Goal: Transaction & Acquisition: Purchase product/service

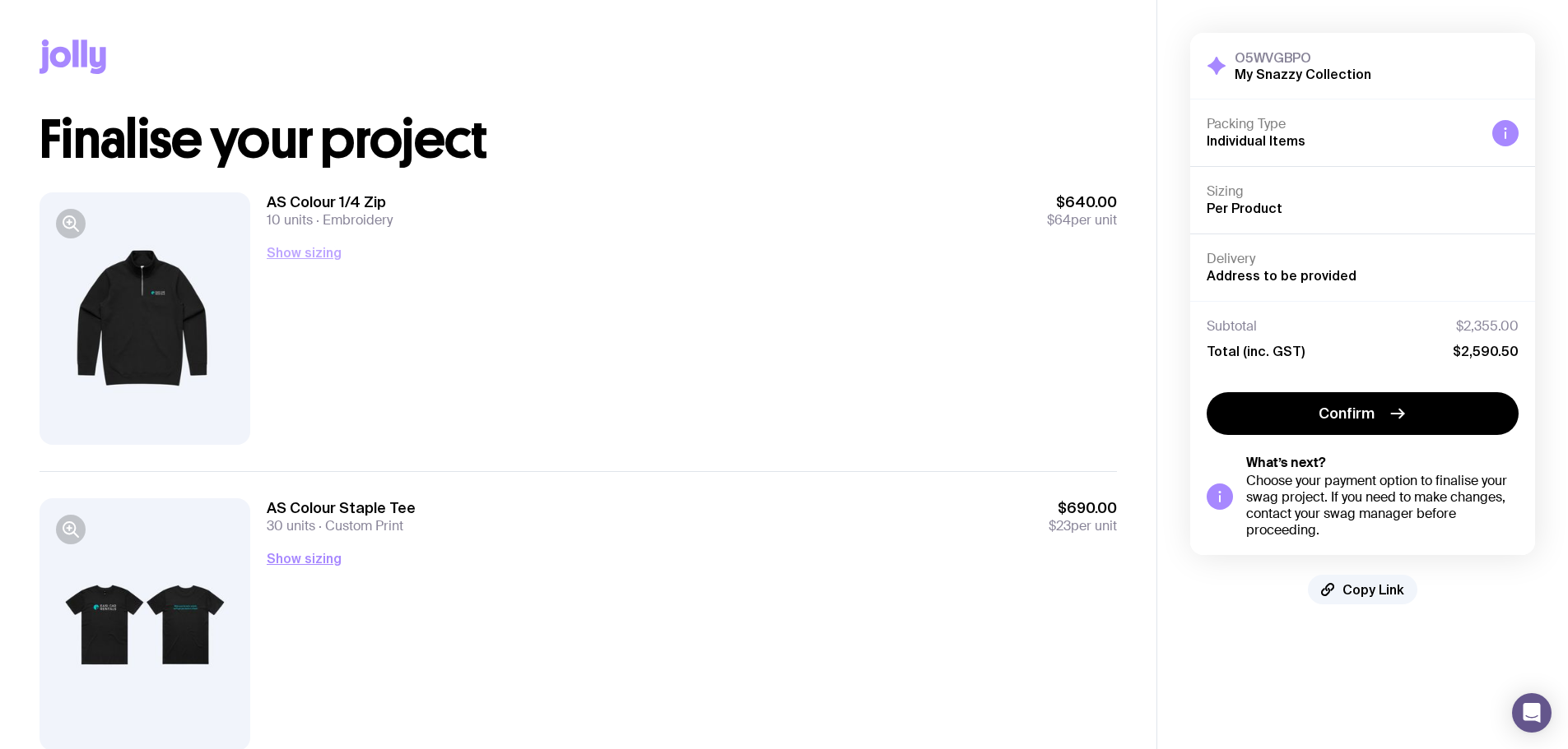
click at [287, 254] on button "Show sizing" at bounding box center [303, 252] width 75 height 20
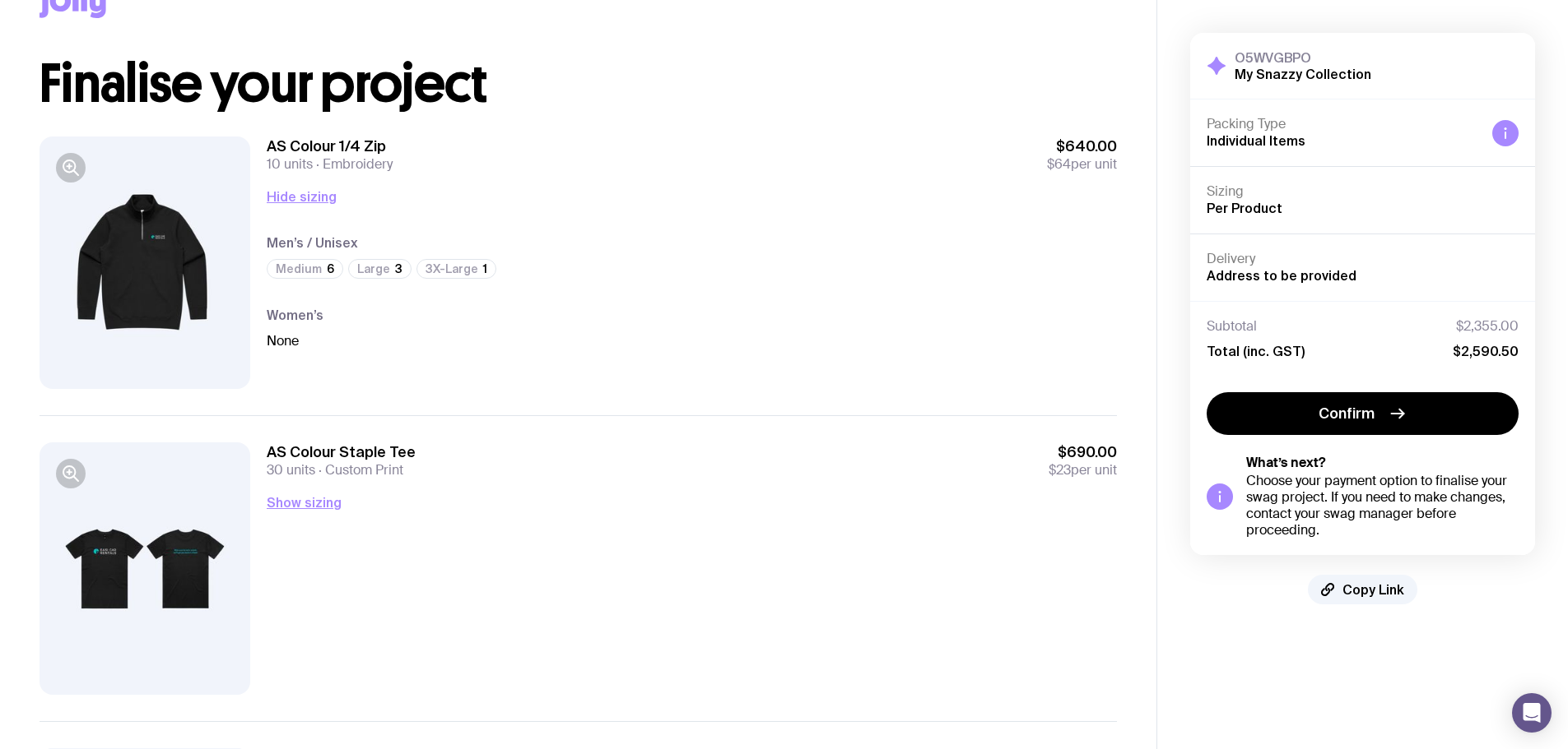
scroll to position [82, 0]
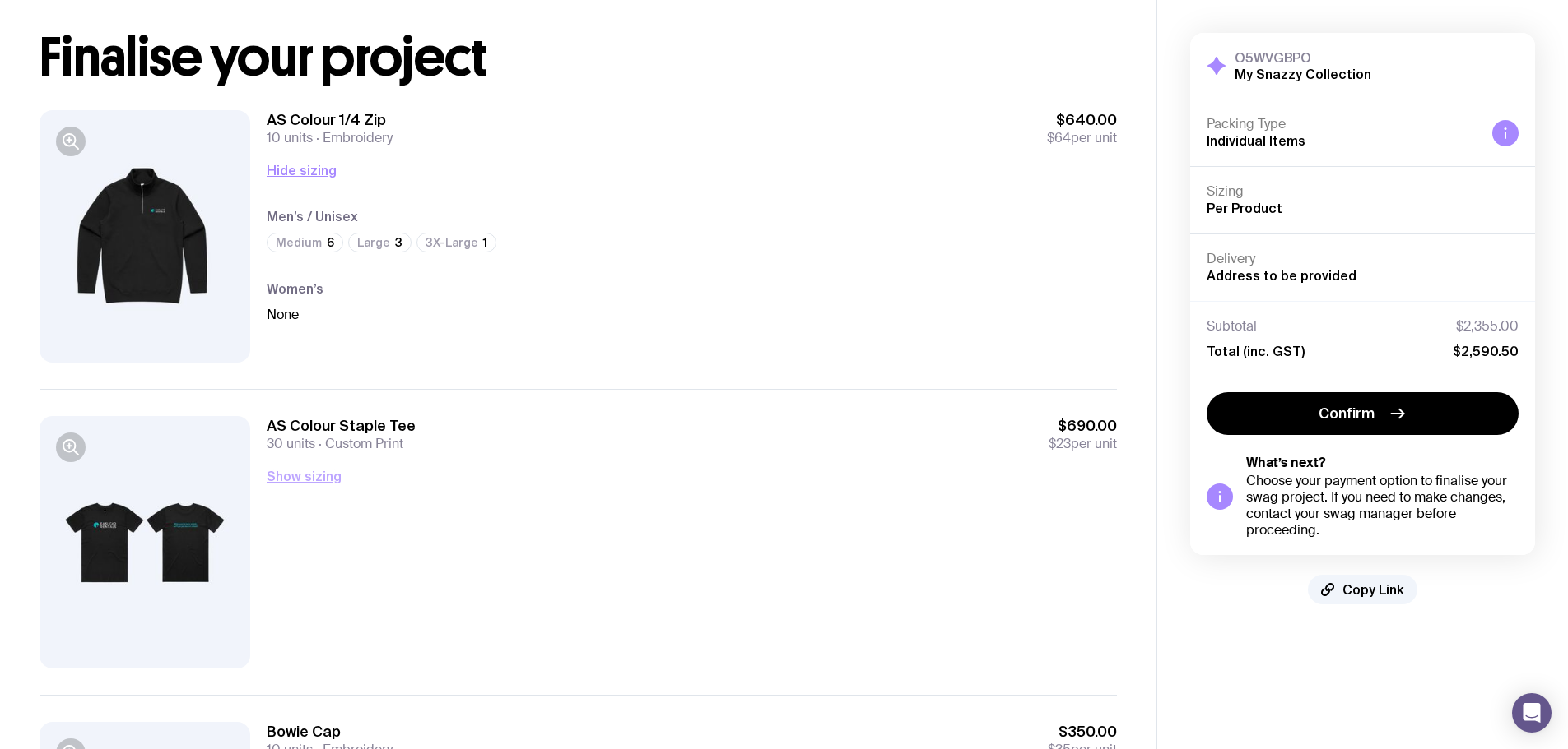
click at [310, 473] on button "Show sizing" at bounding box center [303, 476] width 75 height 20
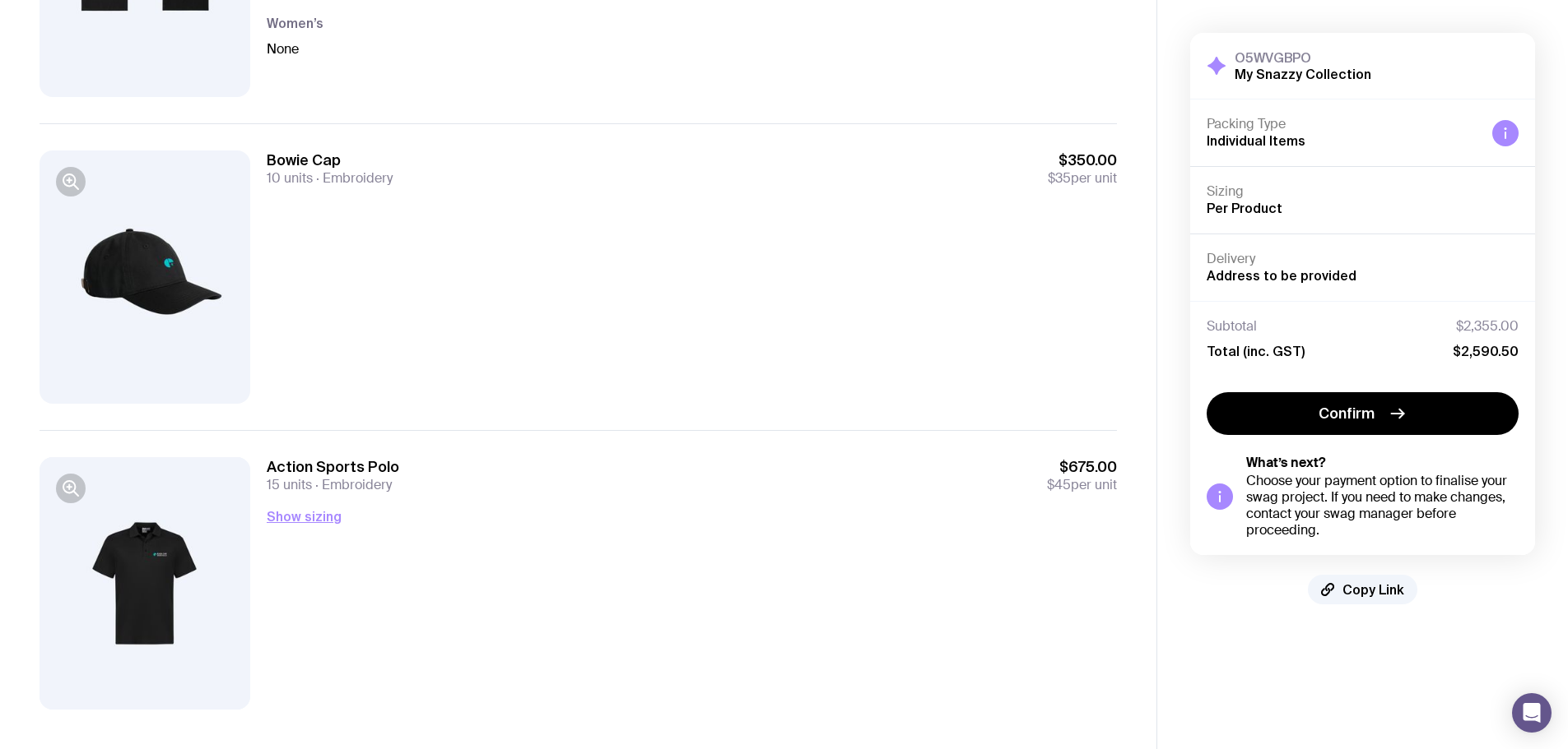
scroll to position [673, 0]
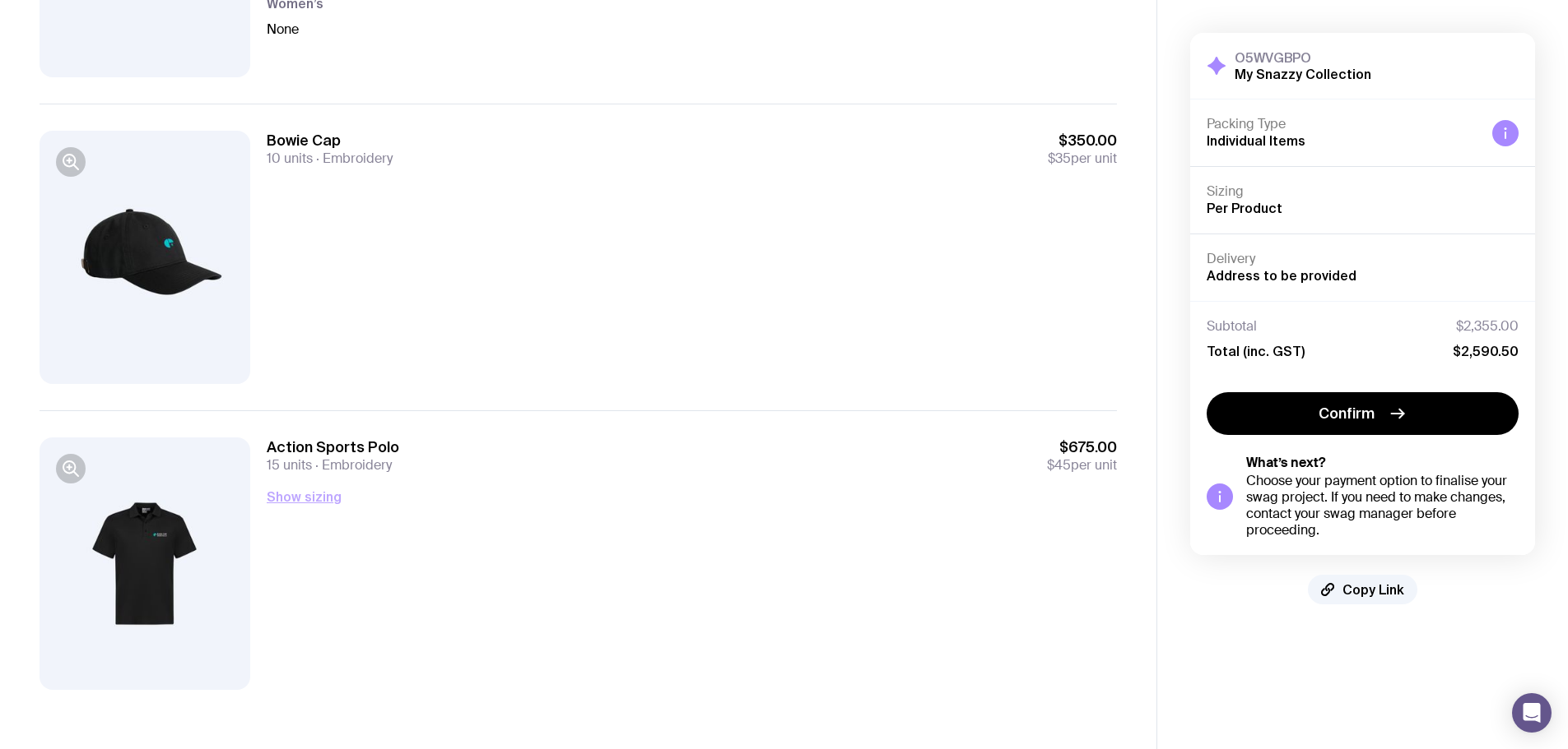
click at [304, 495] on button "Show sizing" at bounding box center [303, 496] width 75 height 20
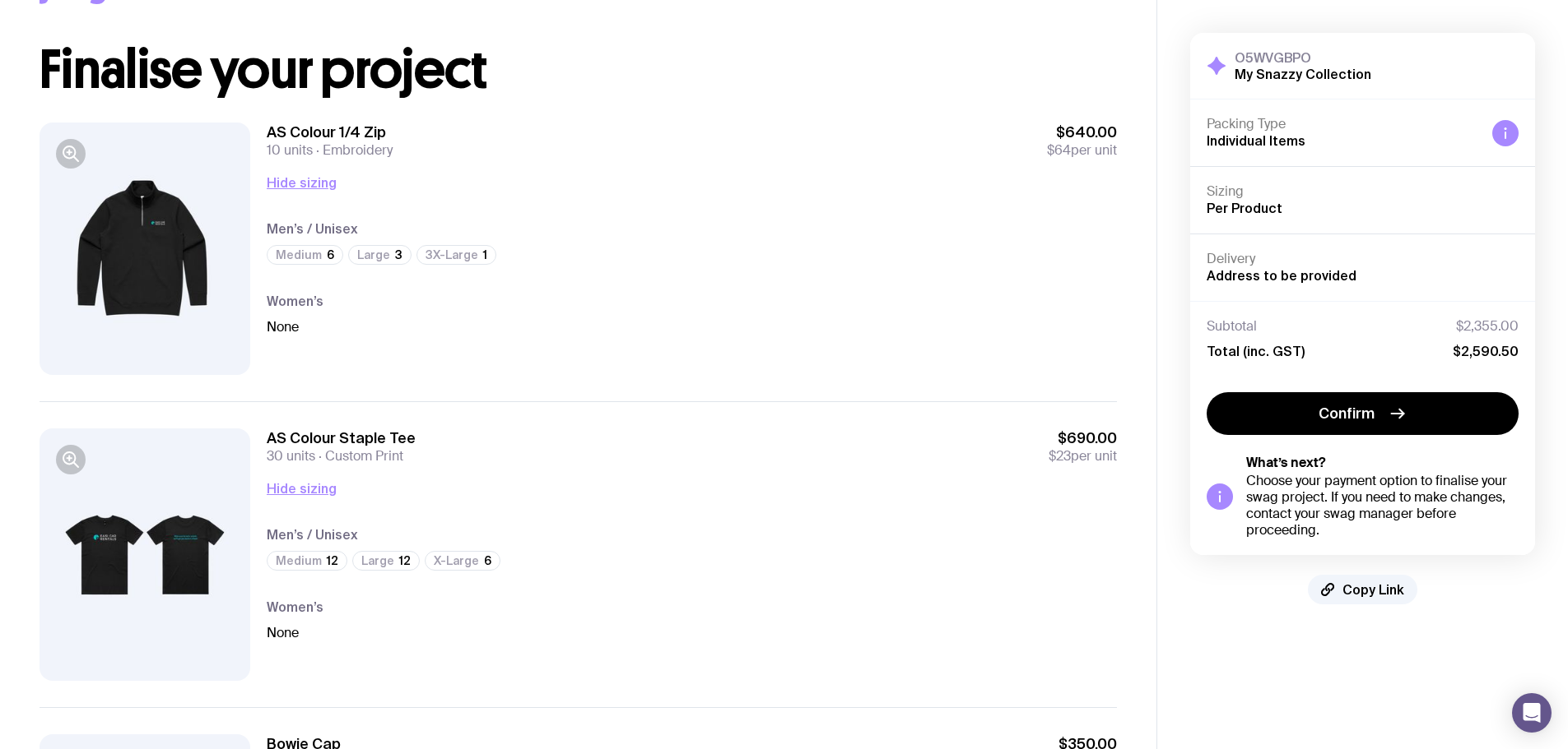
scroll to position [247, 0]
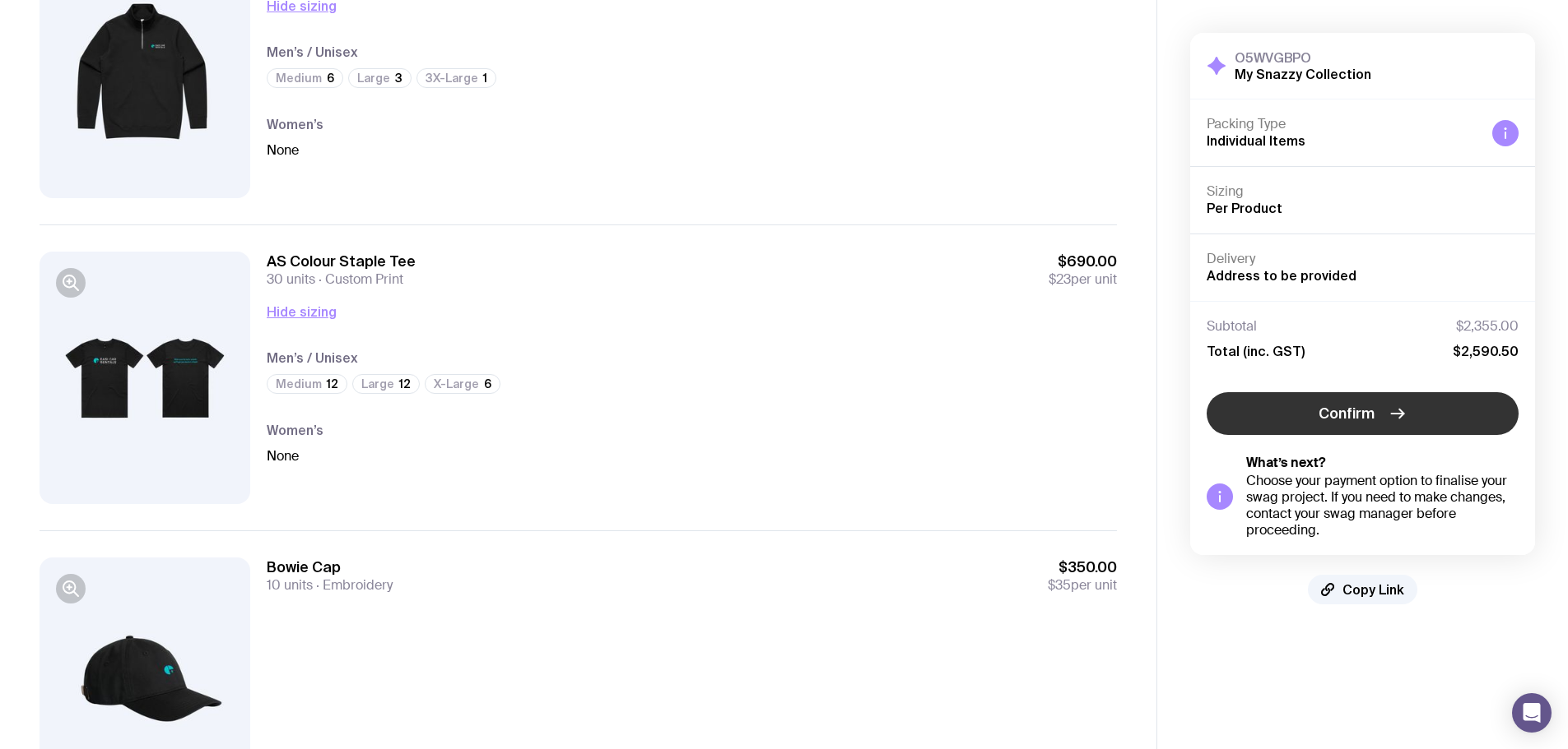
click at [838, 411] on span "Confirm" at bounding box center [1346, 414] width 56 height 20
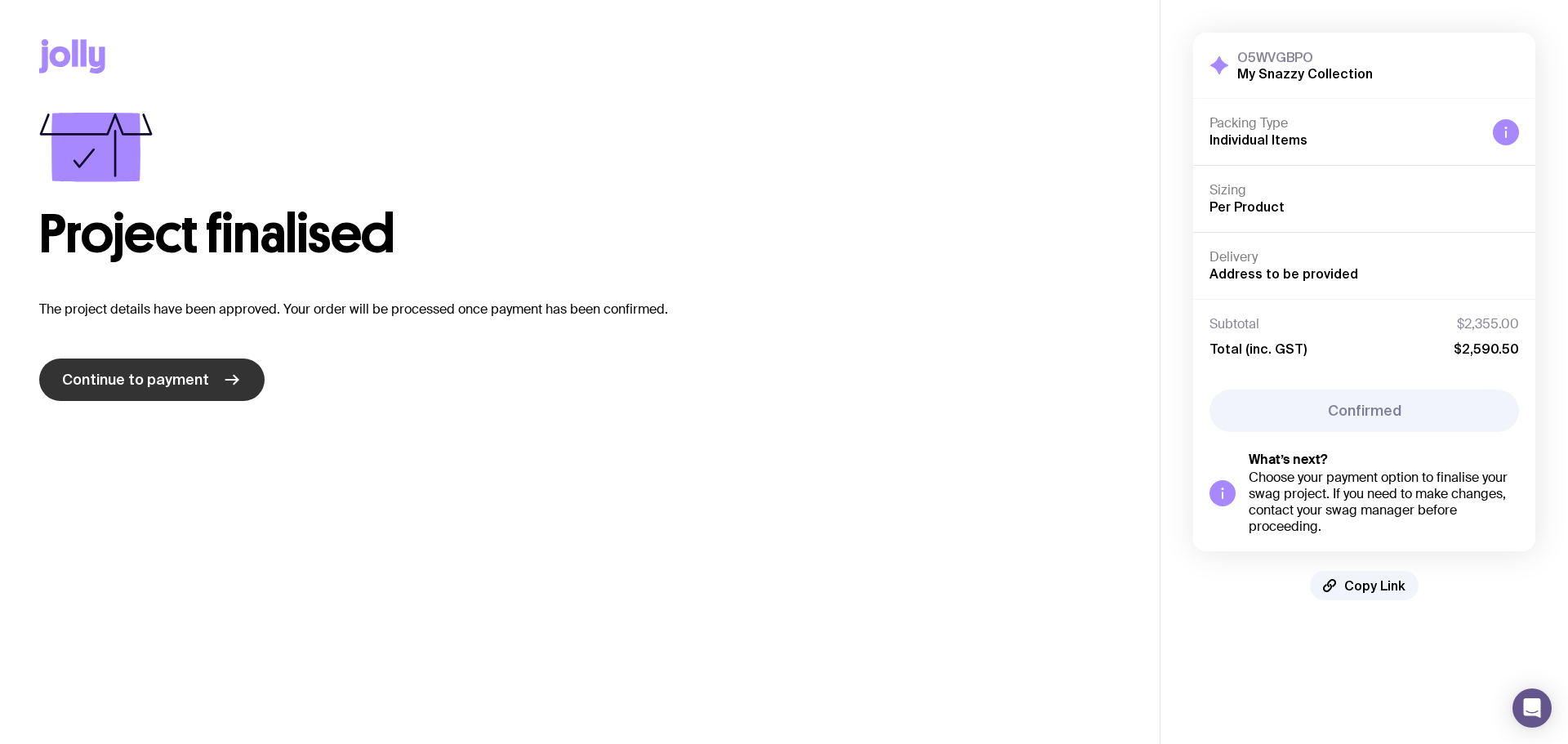
click at [227, 376] on icon at bounding box center [231, 380] width 20 height 20
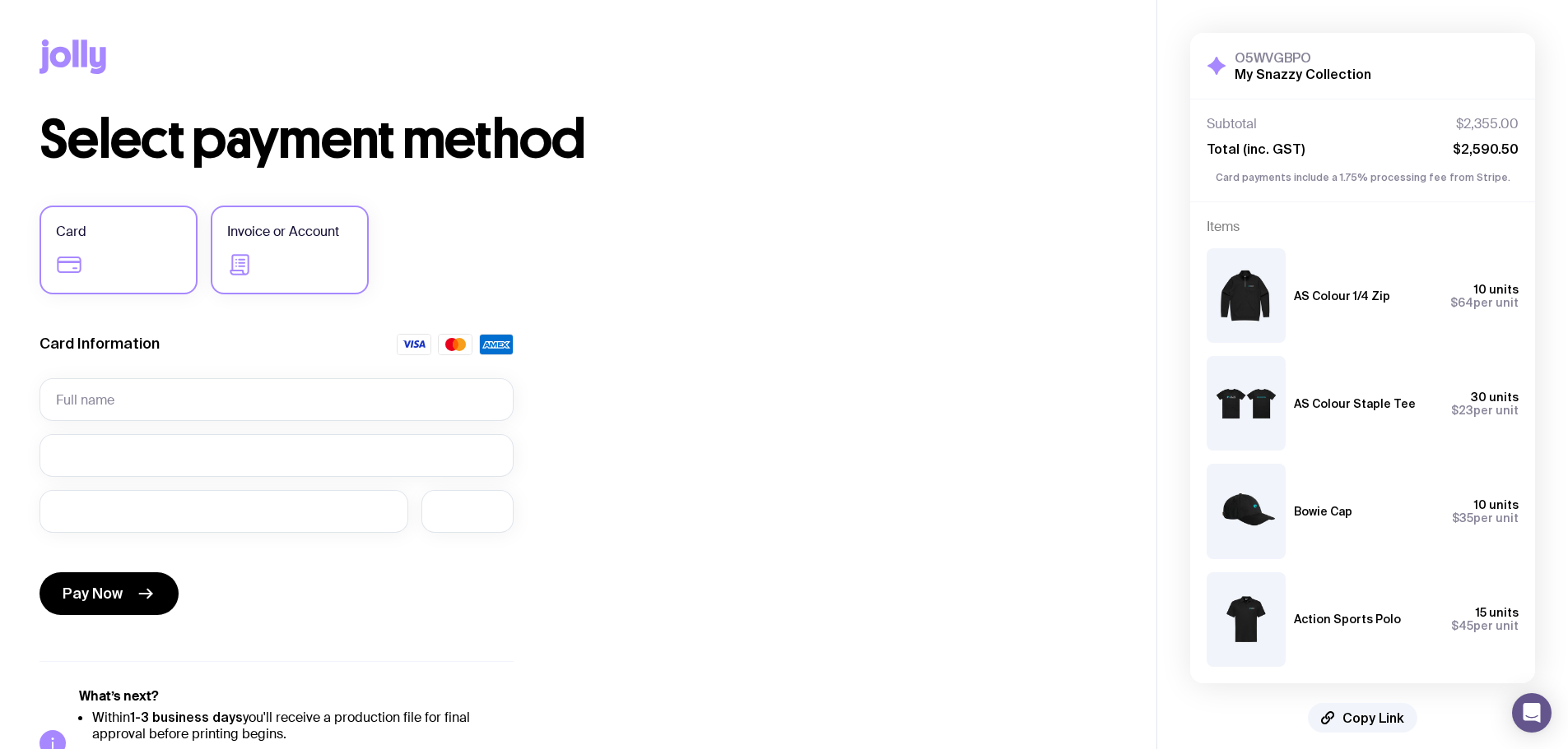
click at [297, 247] on label "Invoice or Account" at bounding box center [289, 250] width 158 height 89
click at [0, 0] on input "Invoice or Account" at bounding box center [0, 0] width 0 height 0
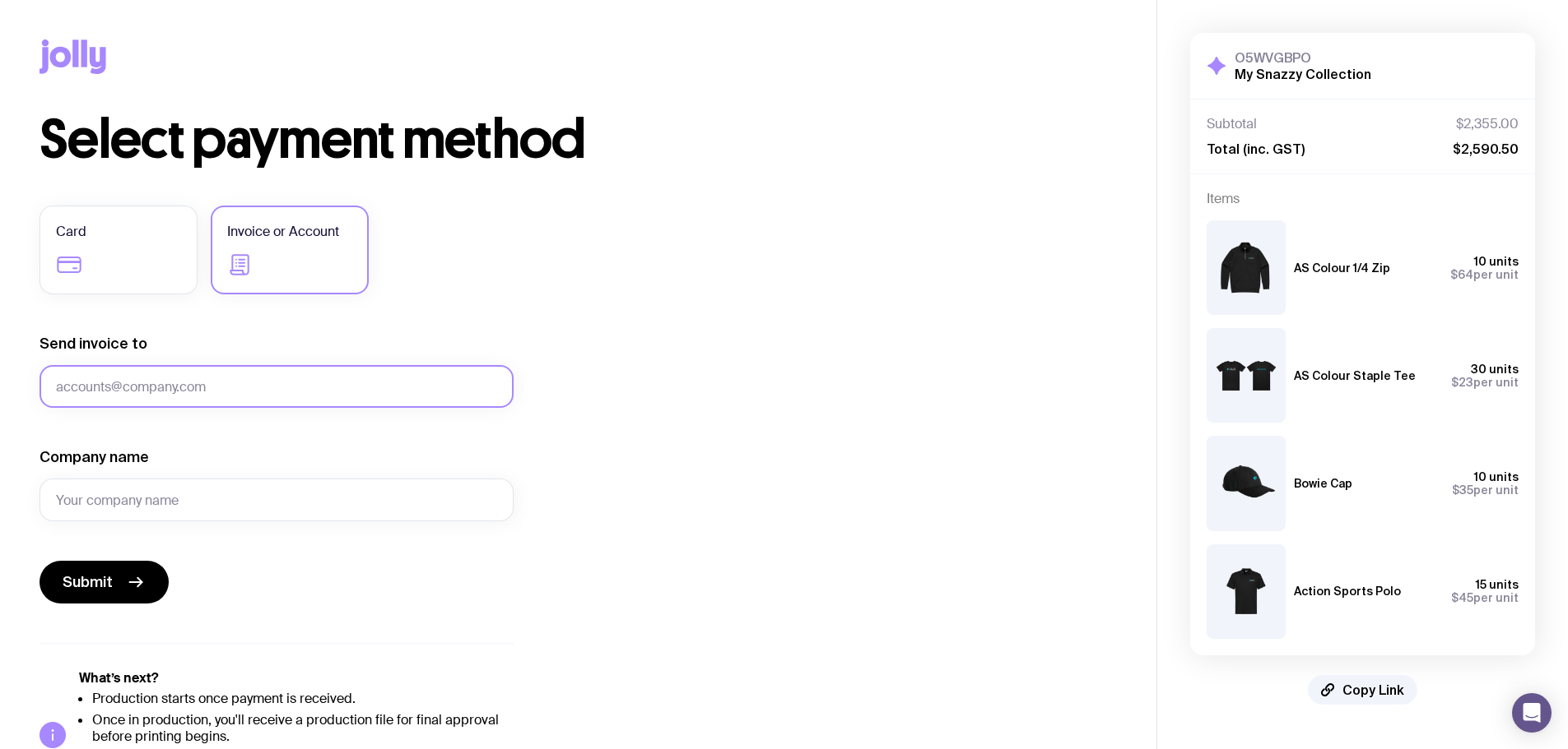
click at [54, 388] on input "Send invoice to" at bounding box center [277, 386] width 474 height 43
drag, startPoint x: 95, startPoint y: 379, endPoint x: 410, endPoint y: 428, distance: 318.8
click at [97, 380] on input "Send invoice to" at bounding box center [277, 386] width 474 height 43
type input "[PERSON_NAME][EMAIL_ADDRESS][PERSON_NAME][DOMAIN_NAME]"
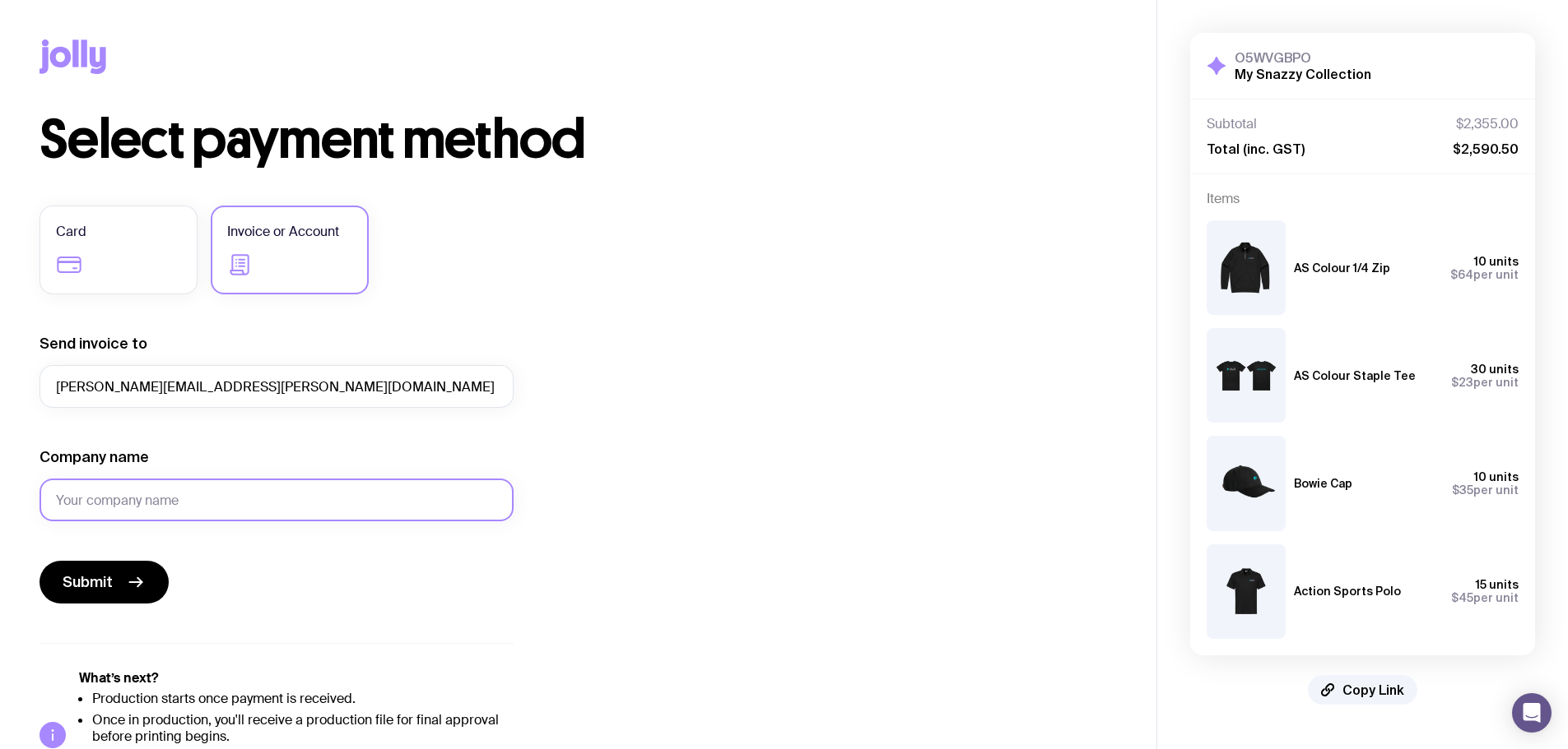
drag, startPoint x: 116, startPoint y: 491, endPoint x: 115, endPoint y: 503, distance: 12.0
click at [115, 495] on input "Company name" at bounding box center [277, 500] width 474 height 43
drag, startPoint x: 95, startPoint y: 500, endPoint x: 107, endPoint y: 471, distance: 31.4
click at [96, 495] on input "Easi rentals Pty Ltd" at bounding box center [277, 500] width 474 height 43
type input "Easi entals Pty Ltd"
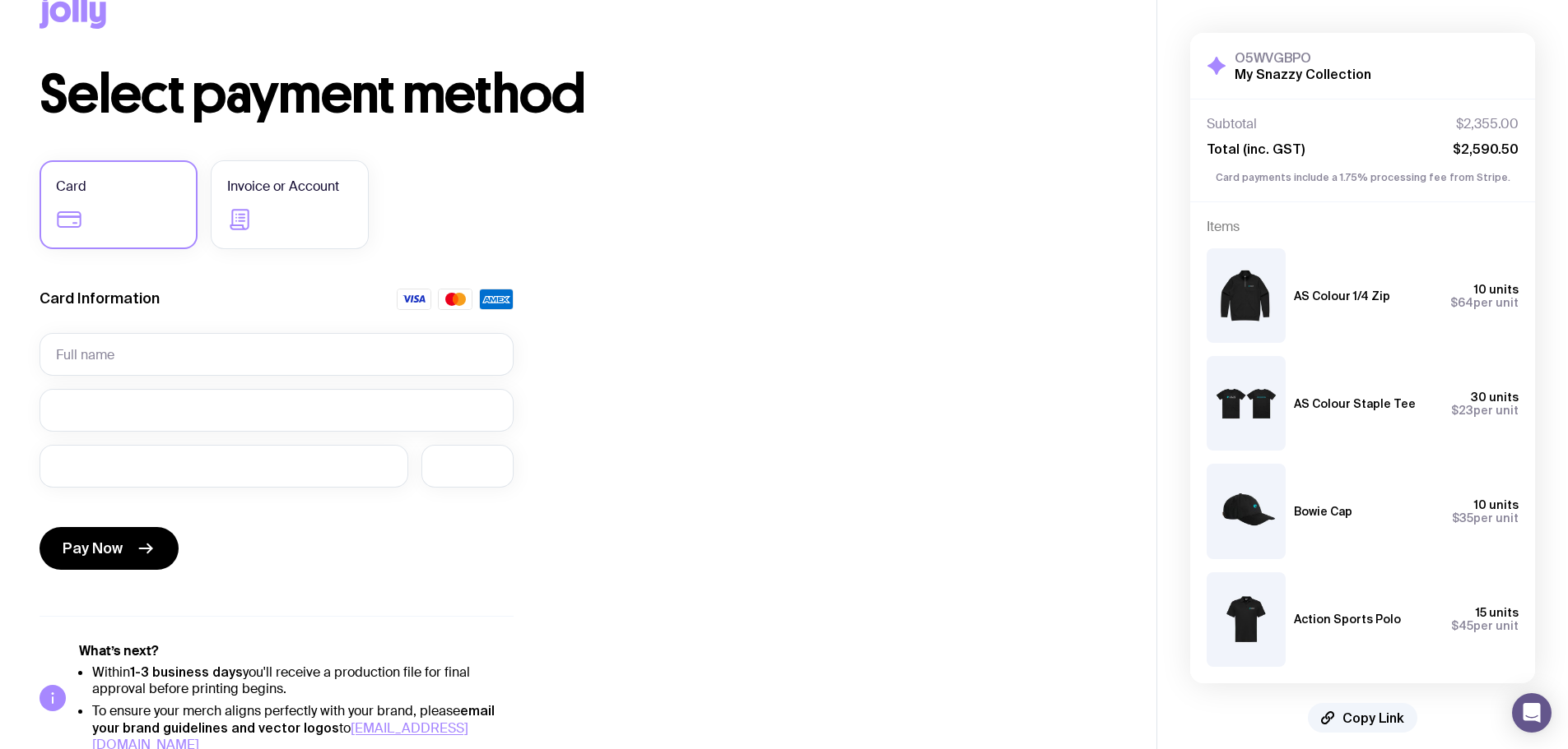
scroll to position [65, 0]
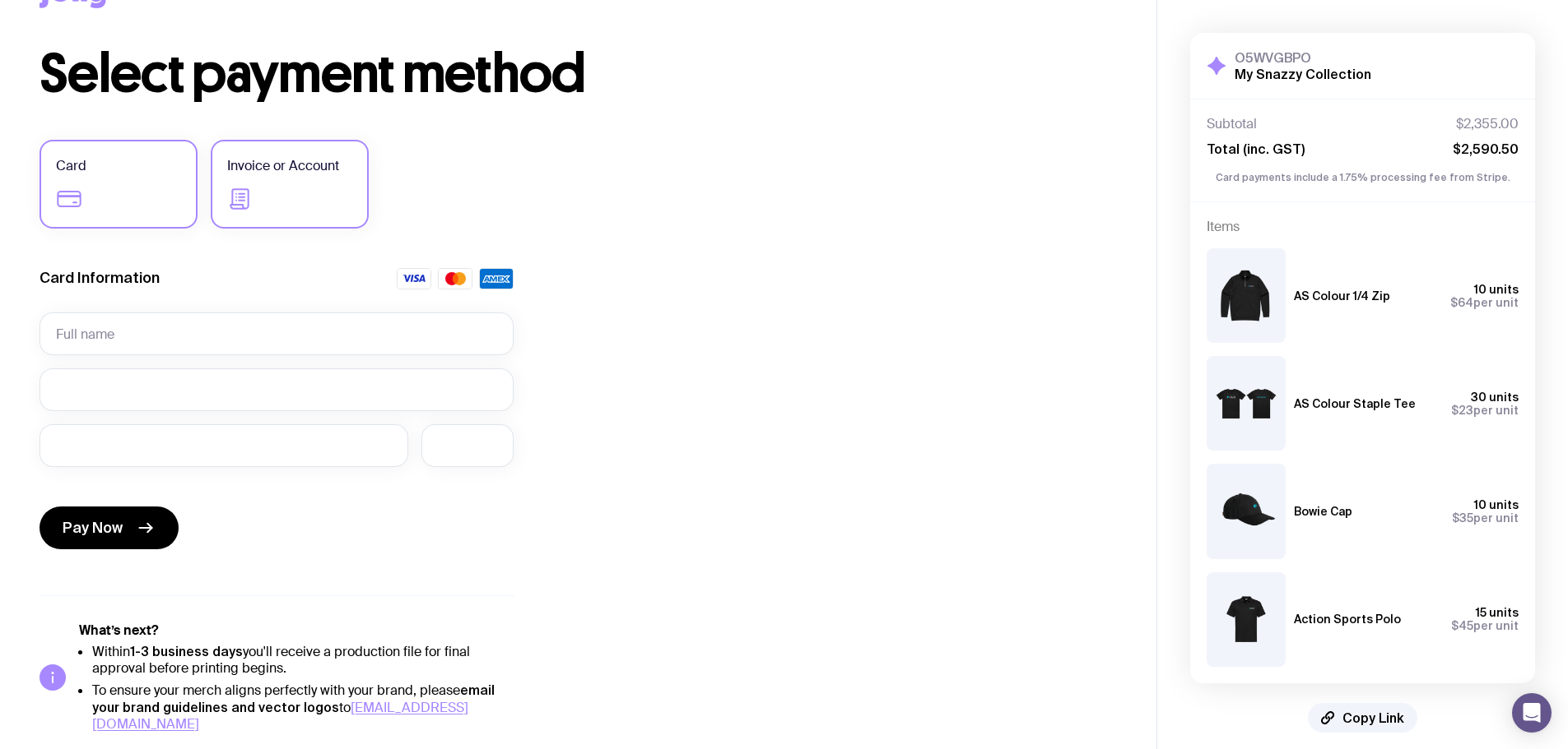
drag, startPoint x: 297, startPoint y: 176, endPoint x: 320, endPoint y: 183, distance: 24.0
click at [302, 179] on label "Invoice or Account" at bounding box center [289, 185] width 158 height 89
click at [0, 0] on input "Invoice or Account" at bounding box center [0, 0] width 0 height 0
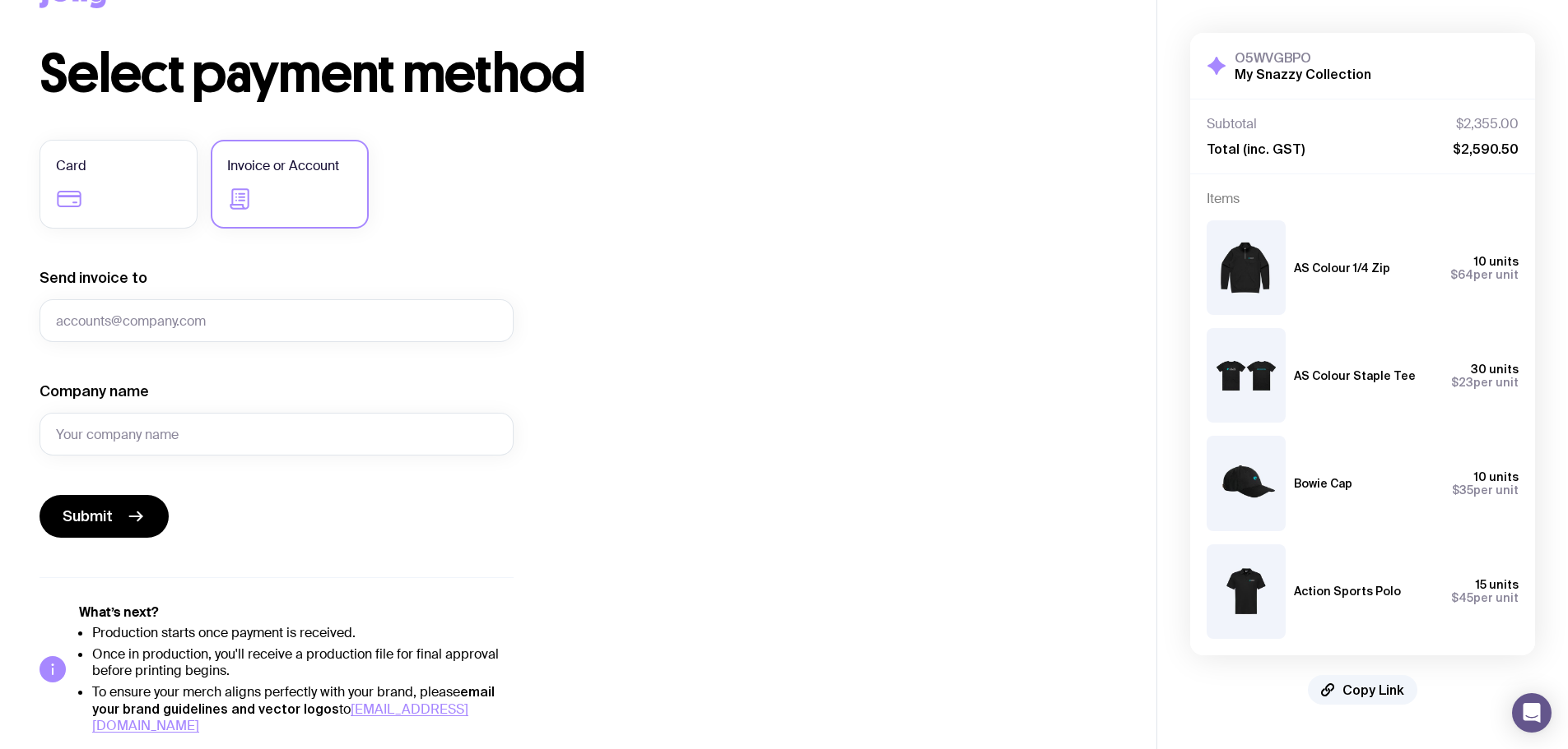
scroll to position [67, 0]
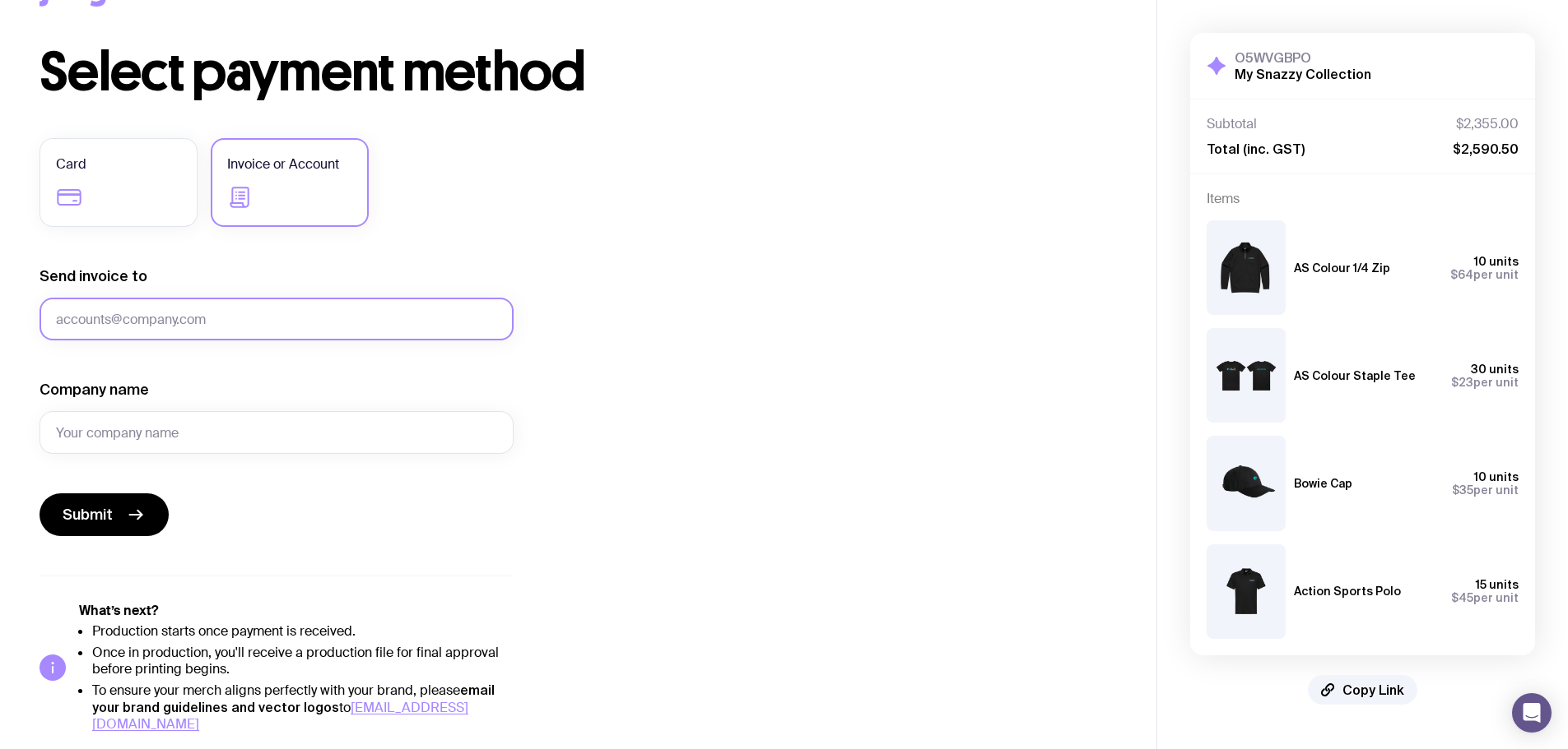
click at [117, 322] on input "Send invoice to" at bounding box center [277, 318] width 474 height 43
drag, startPoint x: 79, startPoint y: 323, endPoint x: 0, endPoint y: 353, distance: 84.5
click at [78, 323] on input "Send invoice to" at bounding box center [277, 318] width 474 height 43
type input "[PERSON_NAME][EMAIL_ADDRESS][PERSON_NAME][DOMAIN_NAME]"
click at [108, 434] on input "Company name" at bounding box center [277, 432] width 474 height 43
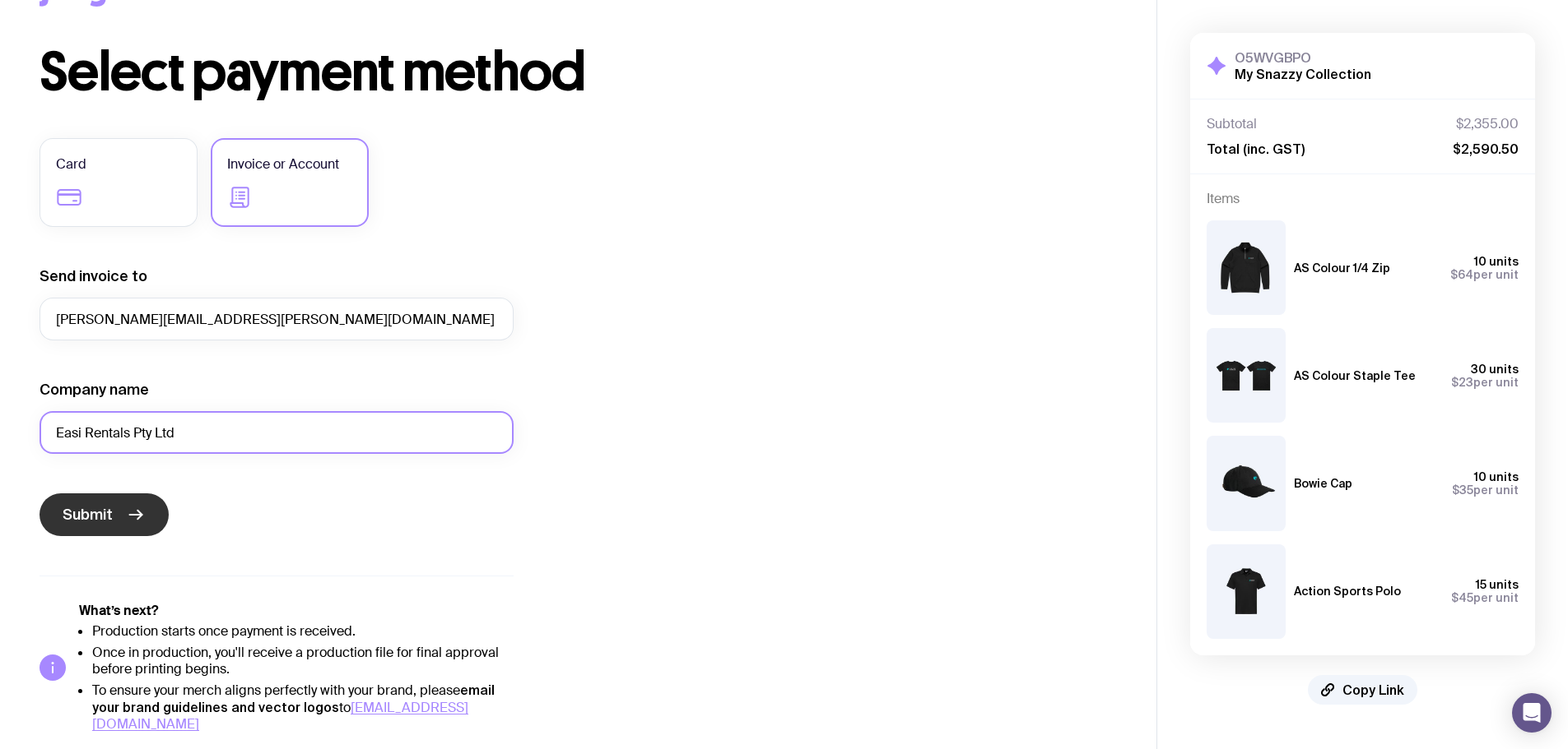
type input "Easi Rentals Pty Ltd"
click at [118, 509] on button "Submit" at bounding box center [104, 514] width 129 height 43
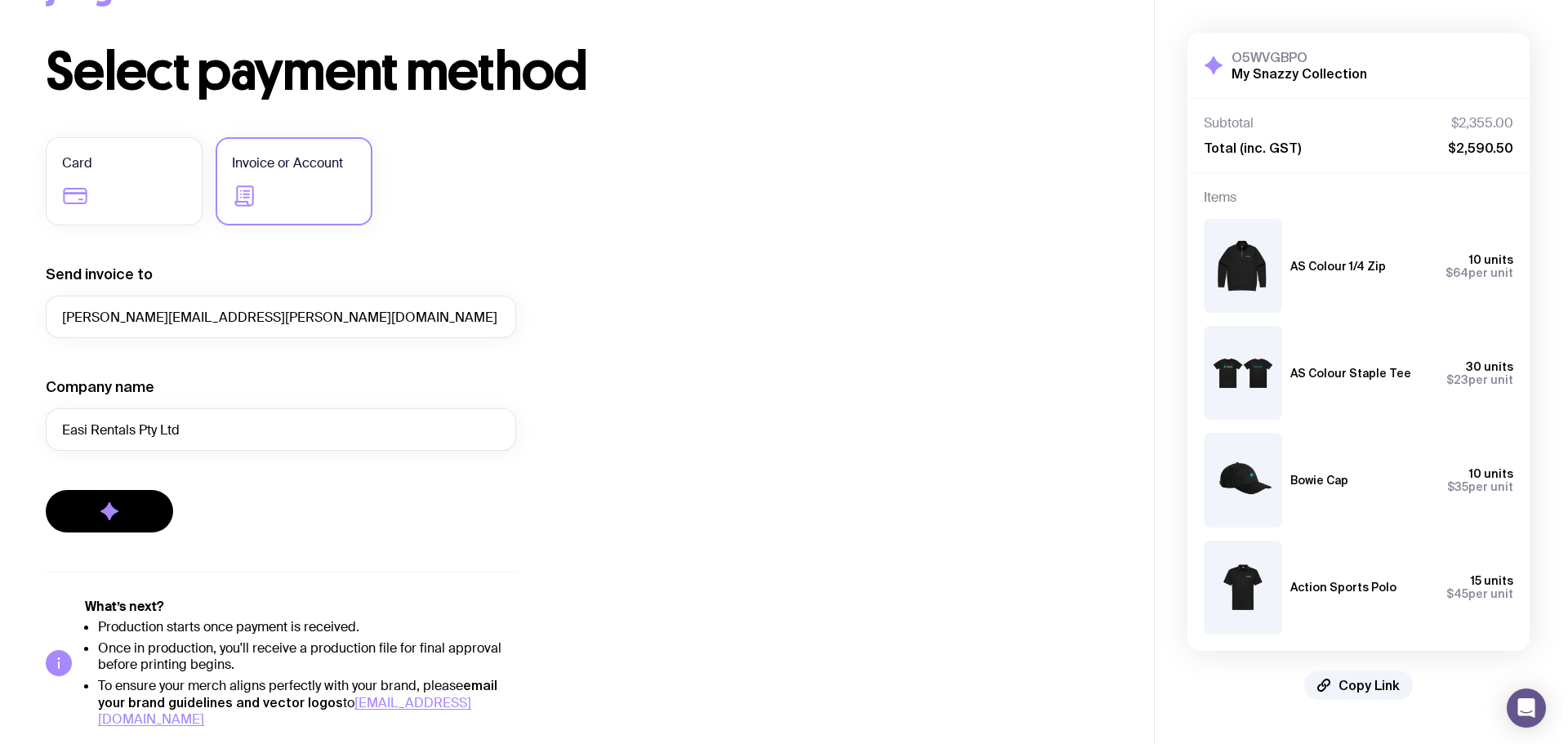
scroll to position [0, 0]
